Goal: Information Seeking & Learning: Learn about a topic

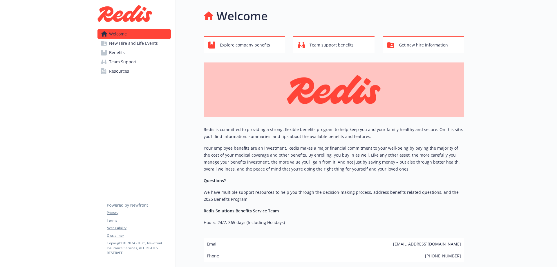
click at [124, 53] on span "Benefits" at bounding box center [117, 52] width 16 height 9
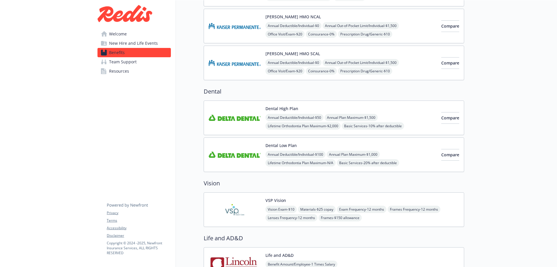
click at [243, 212] on img at bounding box center [235, 209] width 52 height 25
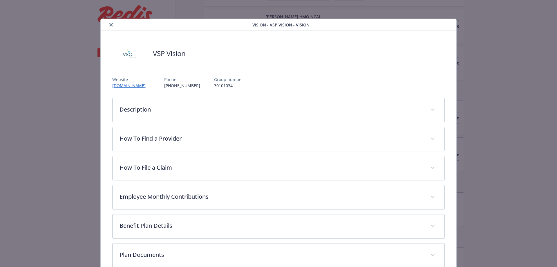
scroll to position [17, 0]
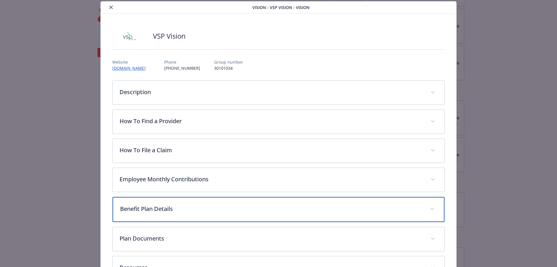
click at [166, 214] on div "Benefit Plan Details" at bounding box center [279, 209] width 332 height 25
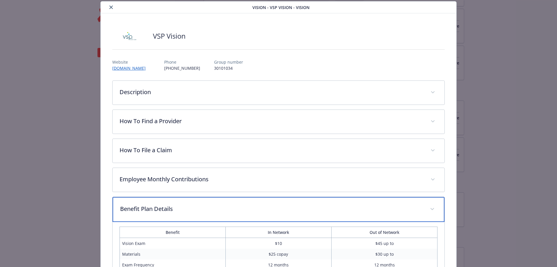
scroll to position [163, 0]
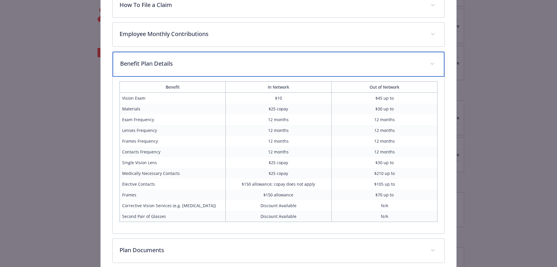
click at [170, 65] on p "Benefit Plan Details" at bounding box center [271, 63] width 303 height 9
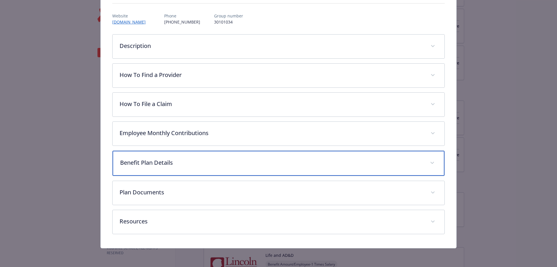
scroll to position [64, 0]
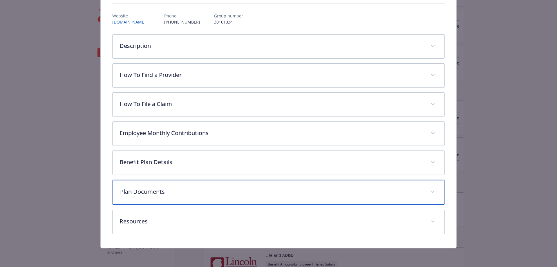
click at [152, 196] on div "Plan Documents" at bounding box center [279, 192] width 332 height 25
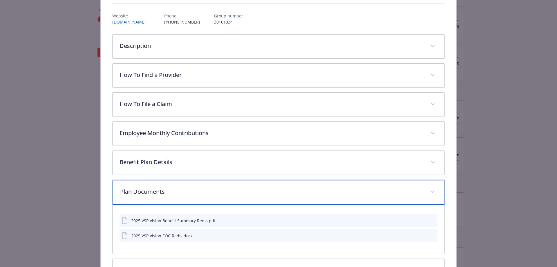
scroll to position [112, 0]
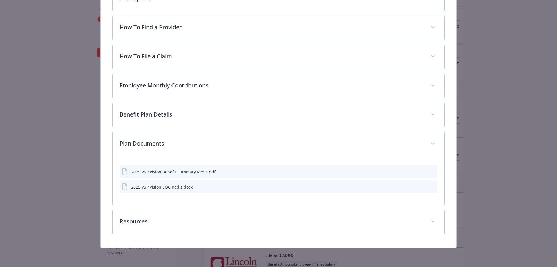
click at [175, 170] on div "2025 VSP Vision Benefit Summary Redis.pdf" at bounding box center [173, 172] width 84 height 6
click at [430, 172] on icon "preview file" at bounding box center [432, 171] width 5 height 4
